Goal: Navigation & Orientation: Find specific page/section

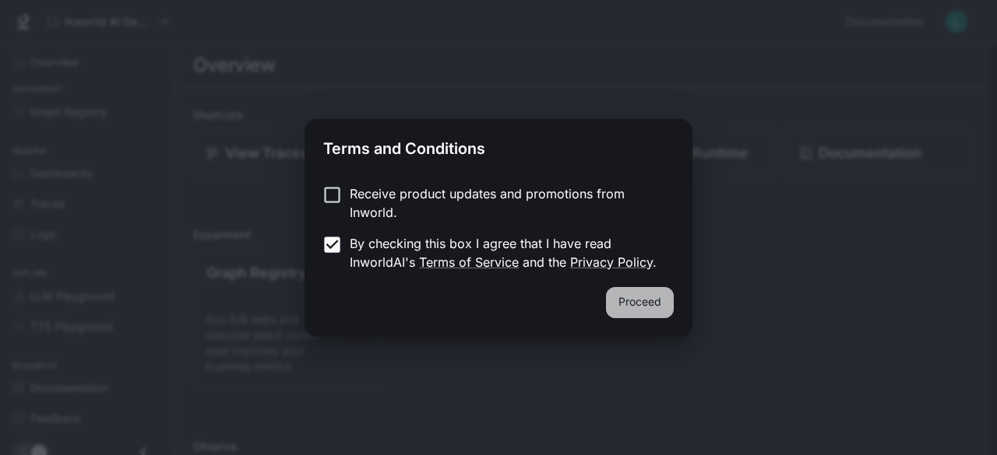
click at [631, 301] on button "Proceed" at bounding box center [640, 302] width 68 height 31
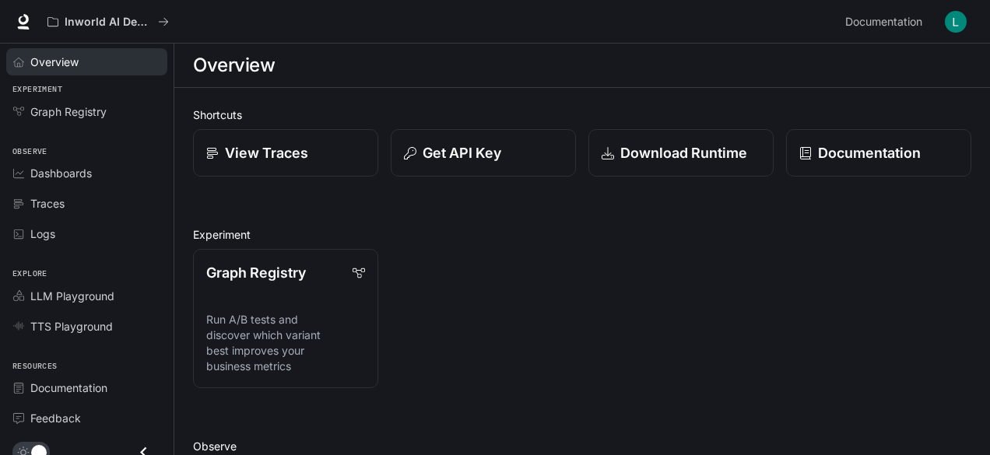
click at [109, 74] on link "Overview" at bounding box center [86, 61] width 161 height 27
click at [60, 229] on div "Logs" at bounding box center [95, 234] width 130 height 16
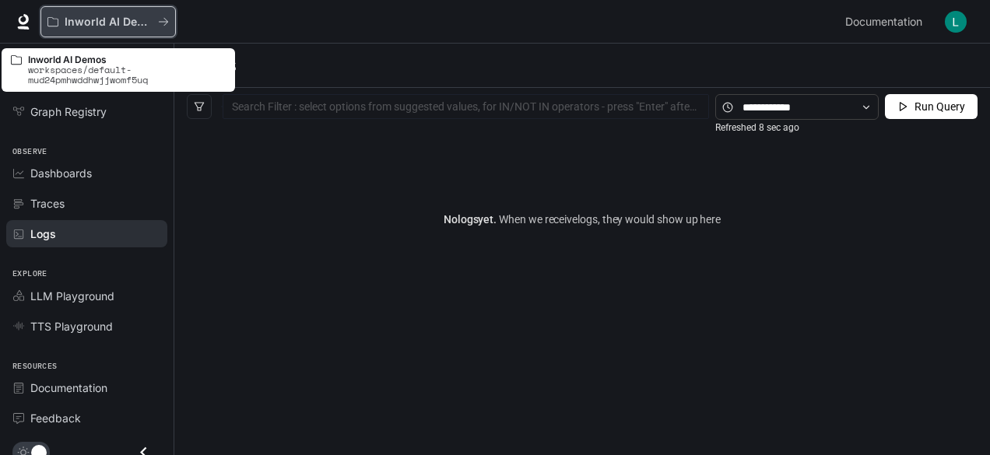
click at [114, 30] on button "Inworld AI Demos" at bounding box center [107, 21] width 135 height 31
